Goal: Transaction & Acquisition: Purchase product/service

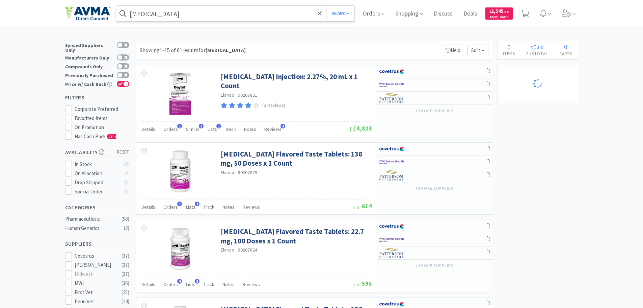
select select "2"
select select "7"
select select "1"
select select "5"
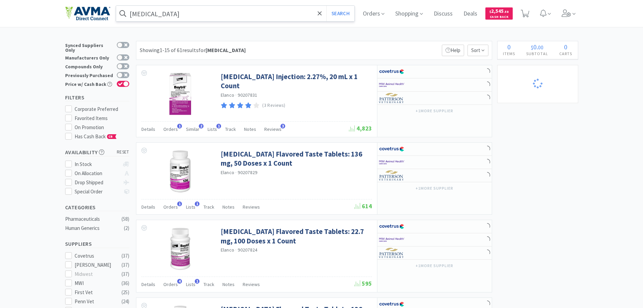
select select "1"
select select "9"
select select "6"
select select "2"
select select "3"
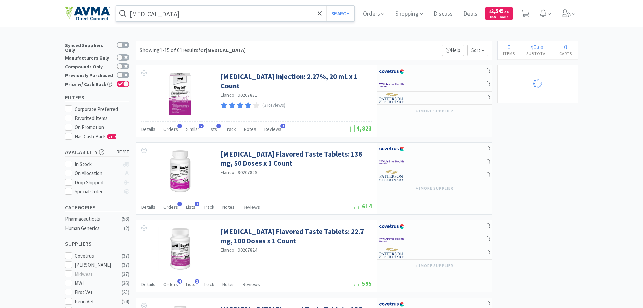
select select "1"
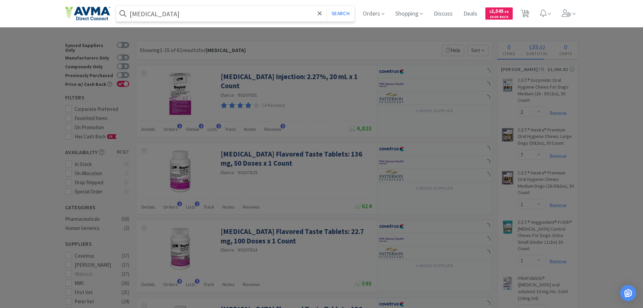
click at [217, 10] on input "[MEDICAL_DATA]" at bounding box center [235, 14] width 239 height 16
paste input "OPX4292"
type input "OPX4292"
click at [342, 7] on button "Search" at bounding box center [340, 14] width 28 height 16
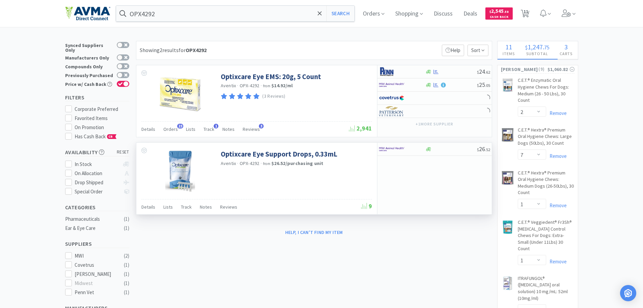
click at [185, 177] on img at bounding box center [180, 171] width 30 height 44
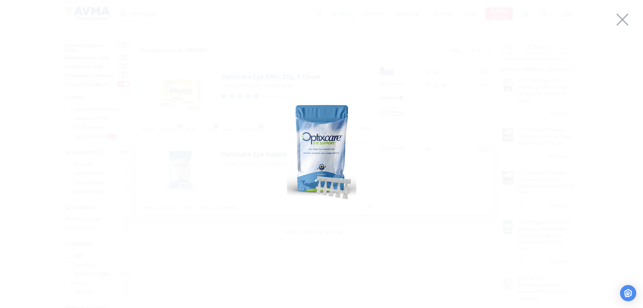
click at [351, 142] on img at bounding box center [322, 152] width 70 height 101
